Goal: Information Seeking & Learning: Find specific fact

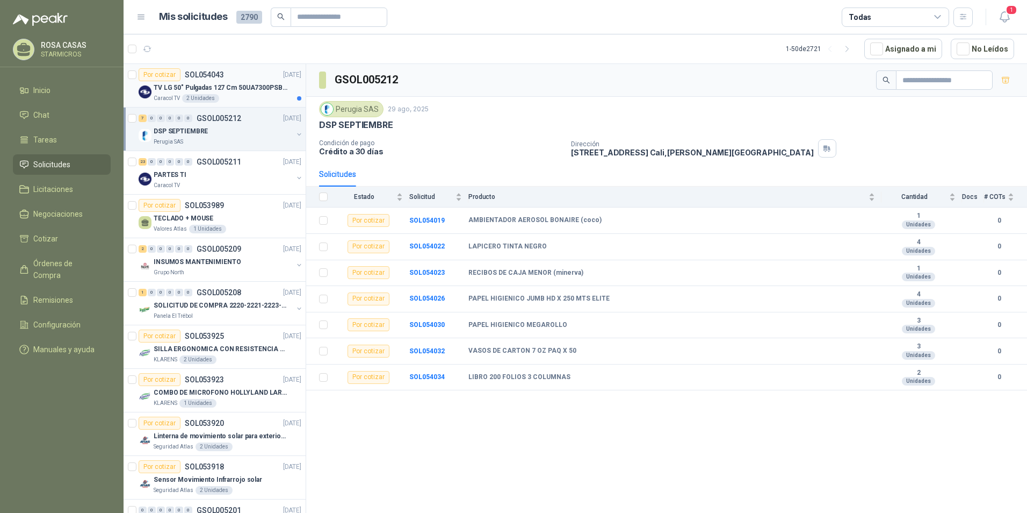
click at [263, 95] on div "Caracol TV 2 Unidades" at bounding box center [228, 98] width 148 height 9
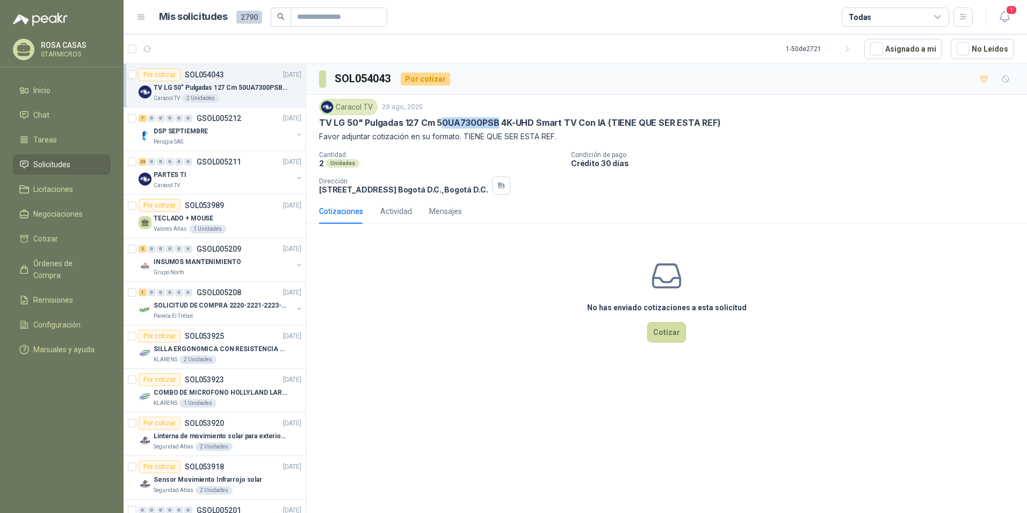
drag, startPoint x: 438, startPoint y: 121, endPoint x: 497, endPoint y: 119, distance: 59.7
click at [497, 119] on p "TV LG 50" Pulgadas 127 Cm 50UA7300PSB 4K-UHD Smart TV Con IA (TIENE QUE SER EST…" at bounding box center [520, 122] width 402 height 11
drag, startPoint x: 497, startPoint y: 119, endPoint x: 440, endPoint y: 116, distance: 57.6
click at [445, 116] on div "Caracol TV 29 ago, 2025 TV LG 50" Pulgadas 127 Cm 50UA7300PSB 4K-UHD Smart TV C…" at bounding box center [666, 121] width 695 height 44
drag, startPoint x: 435, startPoint y: 118, endPoint x: 495, endPoint y: 118, distance: 60.2
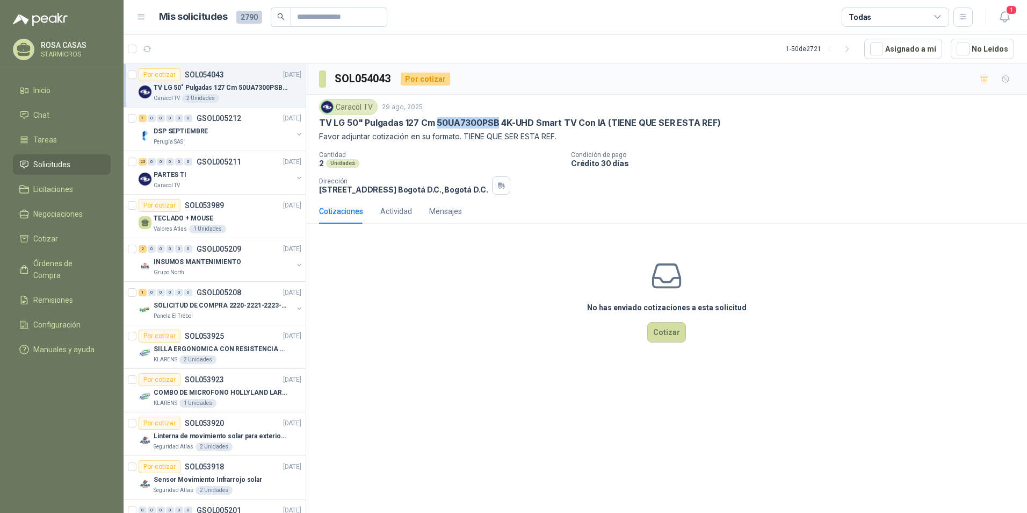
click at [495, 118] on p "TV LG 50" Pulgadas 127 Cm 50UA7300PSB 4K-UHD Smart TV Con IA (TIENE QUE SER EST…" at bounding box center [520, 122] width 402 height 11
copy p "50UA7300PSB"
drag, startPoint x: 316, startPoint y: 120, endPoint x: 602, endPoint y: 126, distance: 285.9
click at [602, 126] on div "Caracol TV 29 ago, 2025 TV LG 50" Pulgadas 127 Cm 50UA7300PSB 4K-UHD Smart TV C…" at bounding box center [666, 147] width 721 height 104
copy p "TV LG 50" Pulgadas 127 Cm 50UA7300PSB 4K-UHD Smart TV Con IA"
